Goal: Transaction & Acquisition: Purchase product/service

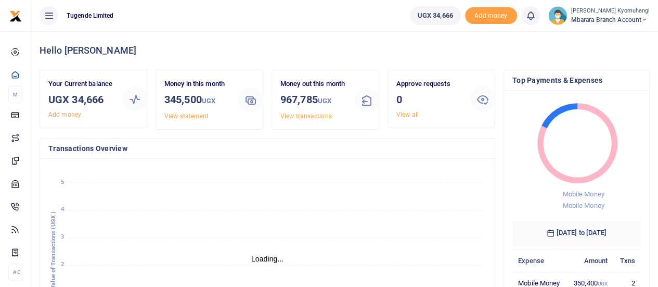
scroll to position [8, 8]
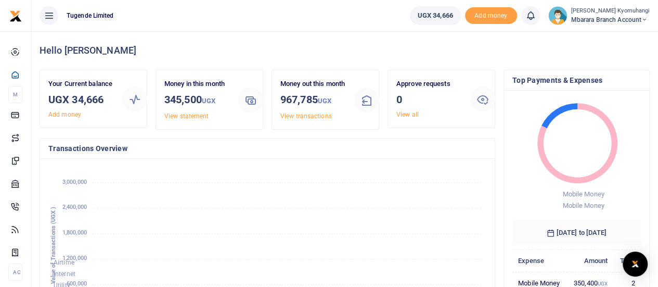
scroll to position [146, 121]
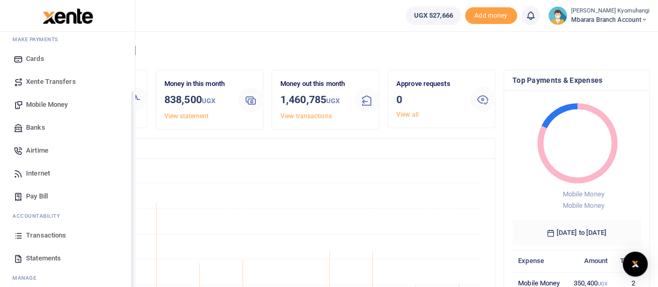
scroll to position [84, 0]
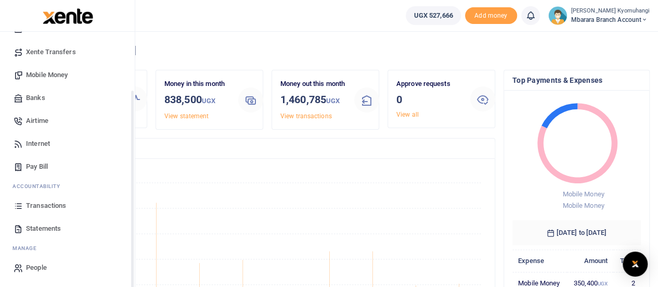
drag, startPoint x: 132, startPoint y: 197, endPoint x: 125, endPoint y: 264, distance: 68.0
click at [125, 264] on div "Start Dashboard M ake Payments Cards Xente Transfers Mobile Money Banks Airtime…" at bounding box center [67, 175] width 135 height 287
click at [50, 224] on span "Statements" at bounding box center [43, 228] width 35 height 10
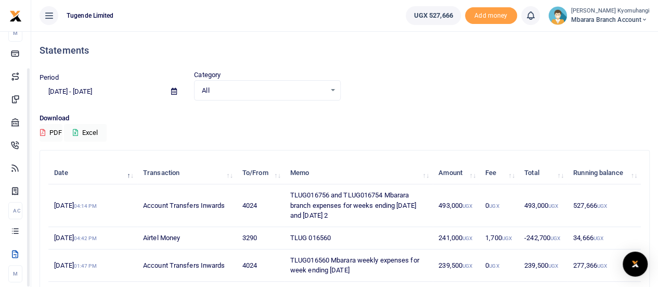
drag, startPoint x: 134, startPoint y: 110, endPoint x: 148, endPoint y: 158, distance: 49.9
click at [148, 158] on body "Start Dashboard M ake Payments Cards Xente Transfers Mobile Money Banks Airtime…" at bounding box center [329, 275] width 658 height 550
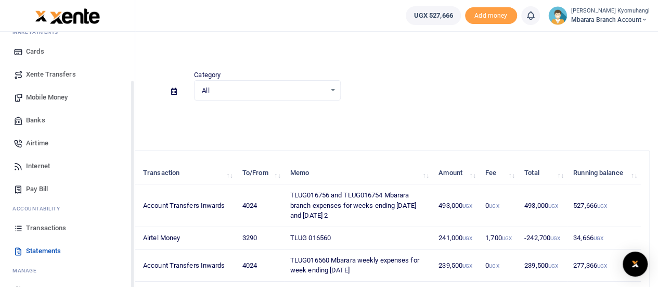
scroll to position [61, 0]
click at [56, 226] on span "Transactions" at bounding box center [46, 228] width 40 height 10
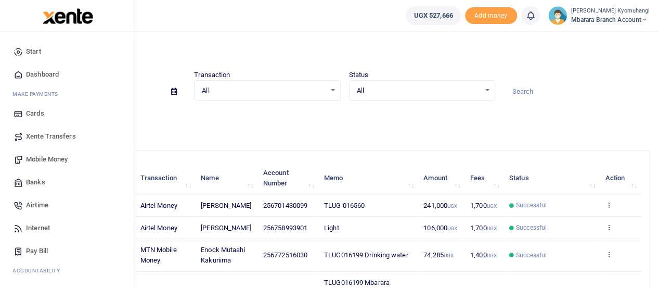
click at [54, 160] on span "Mobile Money" at bounding box center [47, 159] width 42 height 10
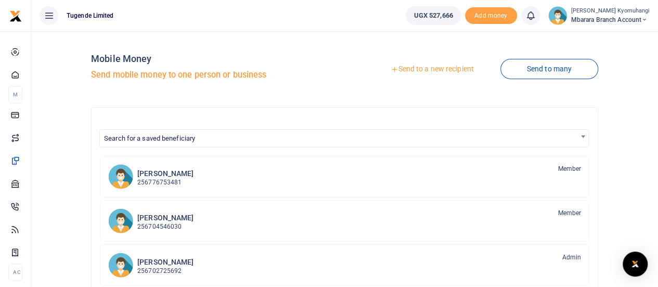
click at [449, 69] on link "Send to a new recipient" at bounding box center [432, 69] width 136 height 19
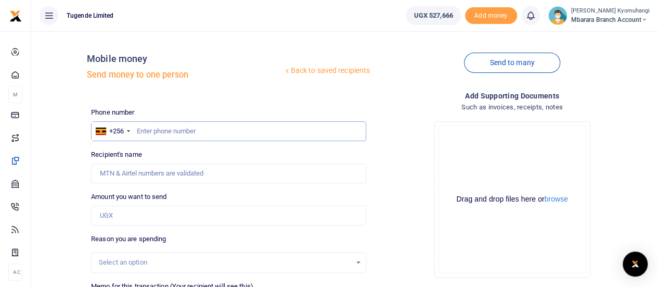
click at [157, 131] on input "text" at bounding box center [228, 131] width 275 height 20
type input "701430099"
type input "Didas. Ayebazibwe"
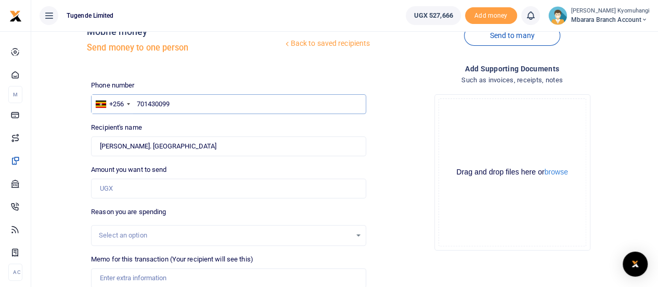
scroll to position [28, 0]
type input "701430099"
click at [148, 193] on input "Amount you want to send" at bounding box center [228, 187] width 275 height 20
type input "490,000"
click at [353, 231] on div "Select an option" at bounding box center [229, 233] width 274 height 11
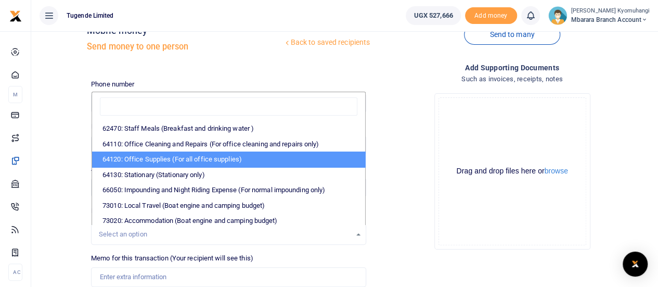
click at [168, 156] on li "64120: Office Supplies (For all office supplies)" at bounding box center [228, 159] width 273 height 16
select select "25"
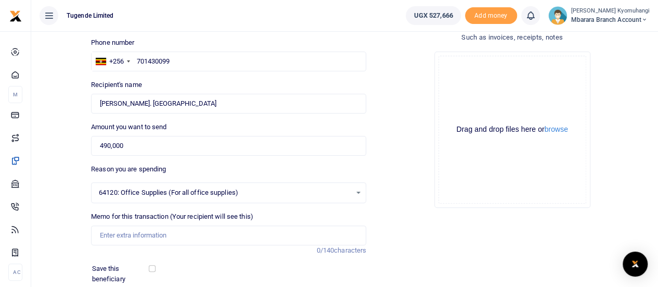
scroll to position [72, 0]
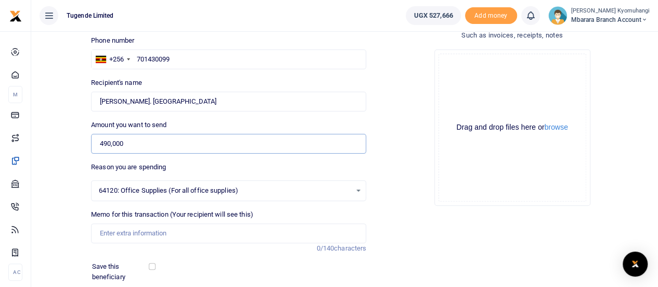
click at [108, 142] on input "490,000" at bounding box center [228, 144] width 275 height 20
click at [110, 143] on input "490,000" at bounding box center [228, 144] width 275 height 20
type input "495,000"
click at [414, 163] on div "Drop your files here Drag and drop files here or browse Powered by Uppy" at bounding box center [512, 127] width 275 height 173
click at [112, 232] on input "Memo for this transaction (Your recipient will see this)" at bounding box center [228, 233] width 275 height 20
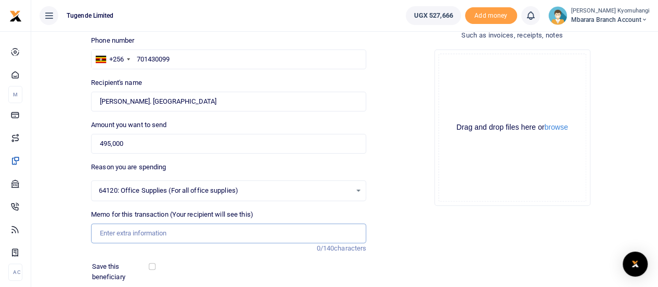
paste input "TLUG-016756"
click at [118, 232] on input "TLUG-016756" at bounding box center [228, 233] width 275 height 20
click at [157, 238] on input "TLUG 016756" at bounding box center [228, 233] width 275 height 20
paste input "TLUG-016754"
click at [161, 229] on input "TLUG 016756 TLUG-016754" at bounding box center [228, 233] width 275 height 20
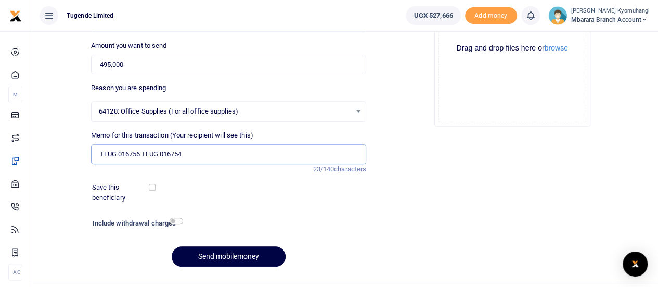
scroll to position [173, 0]
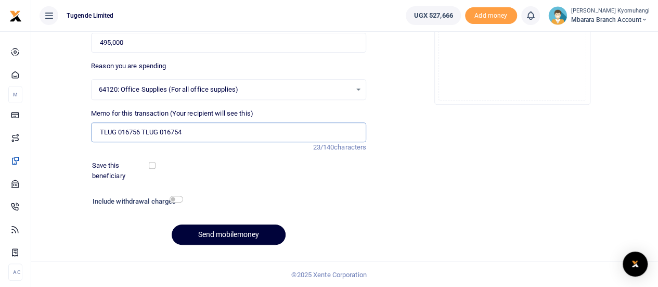
type input "TLUG 016756 TLUG 016754"
click at [261, 233] on button "Send mobilemoney" at bounding box center [229, 234] width 114 height 20
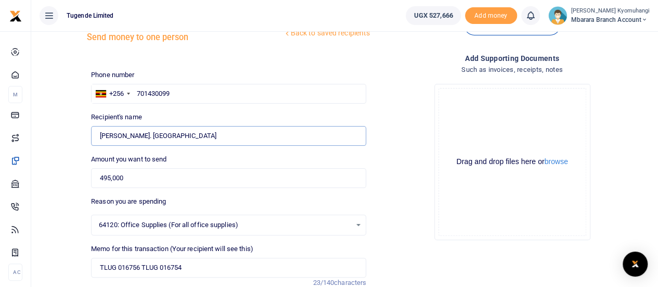
scroll to position [36, 0]
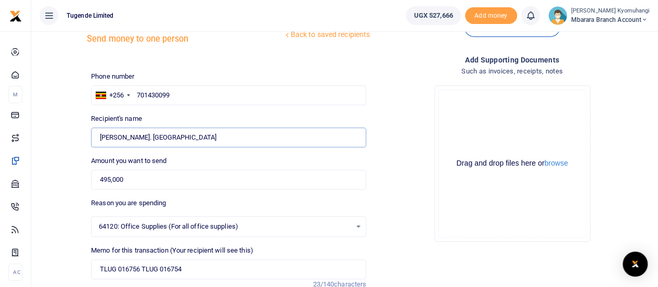
click at [119, 138] on input "Found" at bounding box center [228, 137] width 275 height 20
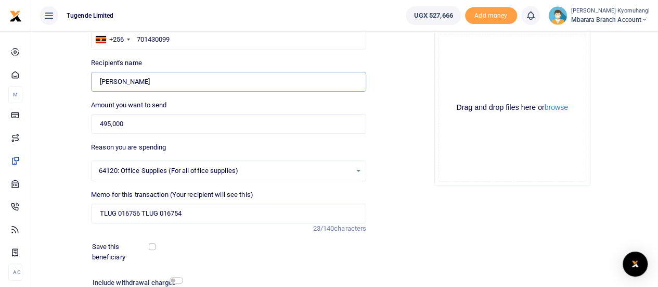
scroll to position [173, 0]
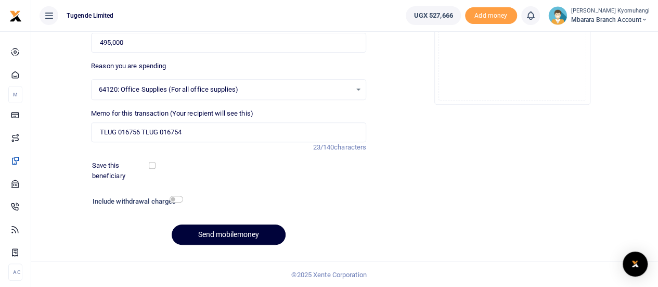
type input "Didas Ayebazibwe"
click at [273, 235] on button "Send mobilemoney" at bounding box center [229, 234] width 114 height 20
click at [410, 53] on div "Drop your files here Drag and drop files here or browse Powered by Uppy Connect…" at bounding box center [512, 26] width 275 height 173
click at [265, 235] on button "Send mobilemoney" at bounding box center [229, 234] width 114 height 20
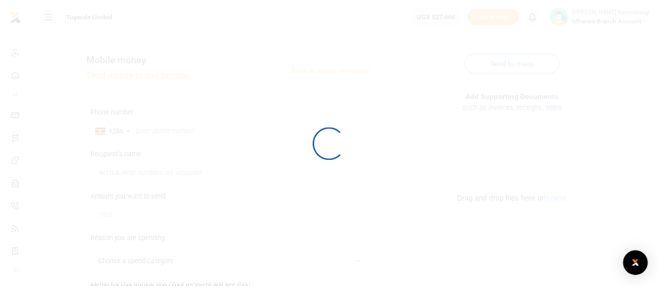
scroll to position [173, 0]
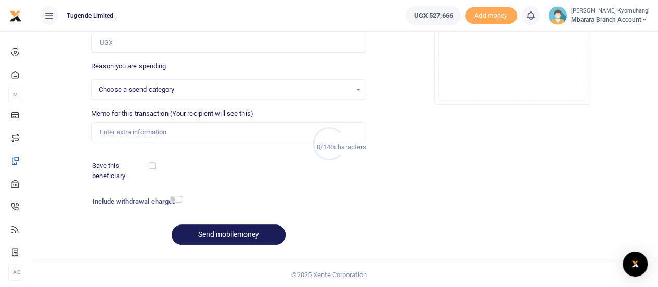
select select
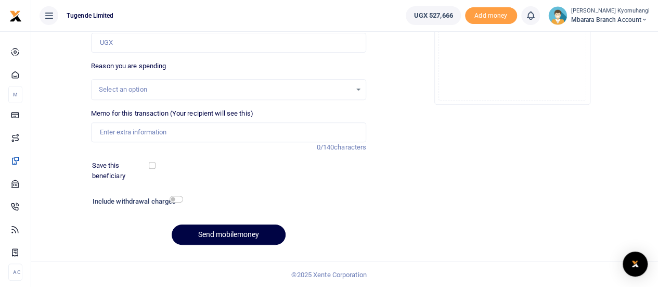
scroll to position [0, 0]
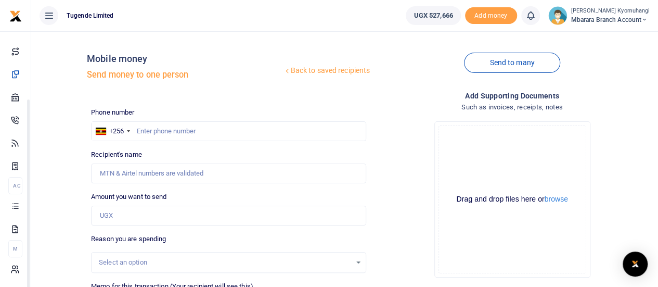
drag, startPoint x: 131, startPoint y: 194, endPoint x: 137, endPoint y: 286, distance: 92.8
click at [137, 286] on body "Start Dashboard M ake Payments Cards Xente Transfers Mobile Money Banks Airtime…" at bounding box center [329, 230] width 658 height 461
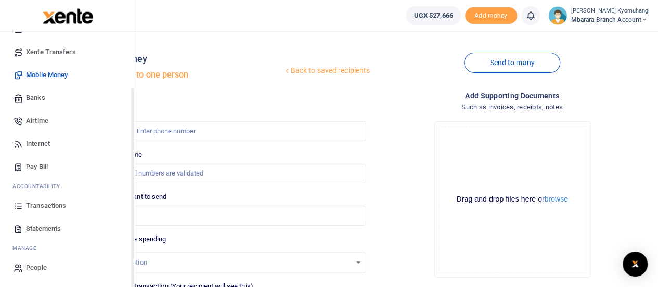
scroll to position [71, 0]
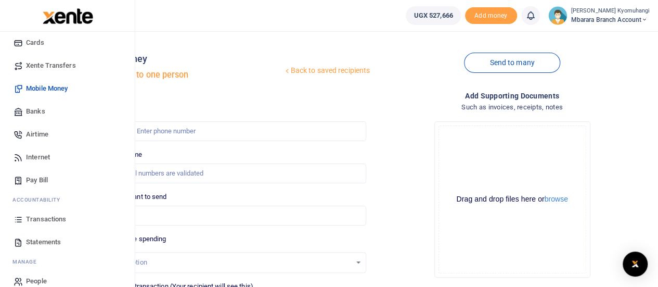
click at [69, 226] on link "Transactions" at bounding box center [67, 219] width 118 height 23
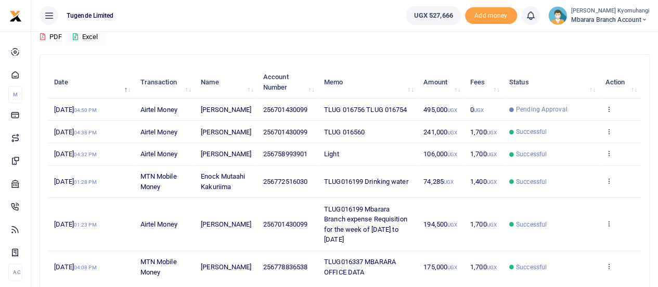
scroll to position [201, 0]
